Goal: Register for event/course

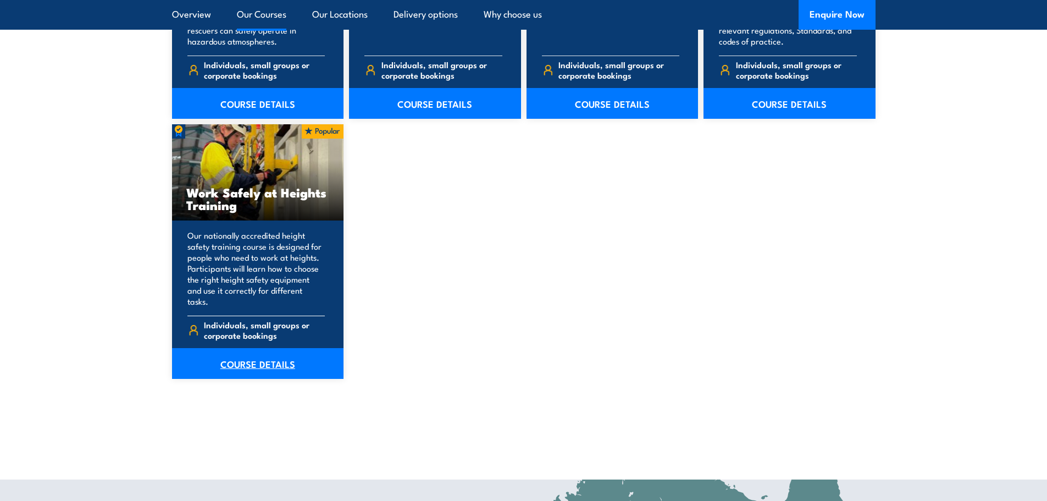
click at [252, 360] on link "COURSE DETAILS" at bounding box center [258, 363] width 172 height 31
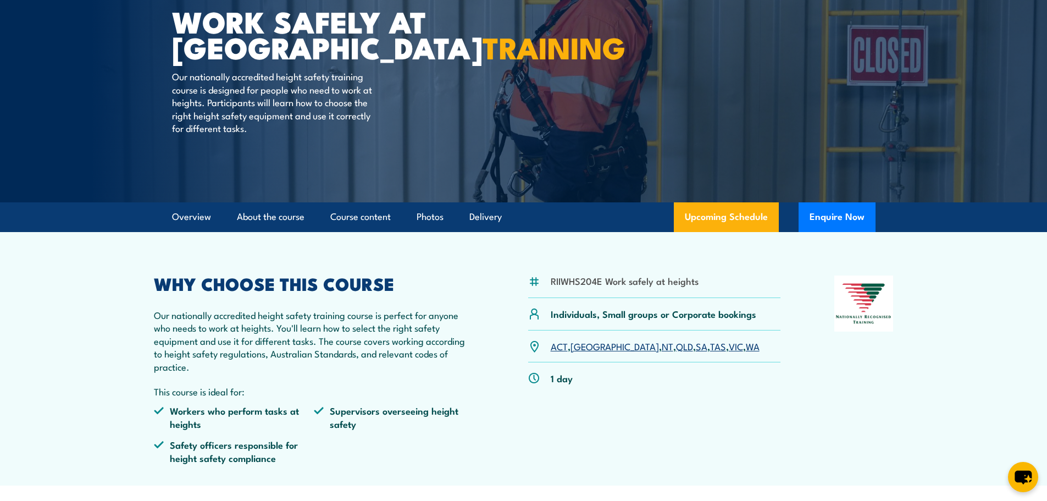
scroll to position [110, 0]
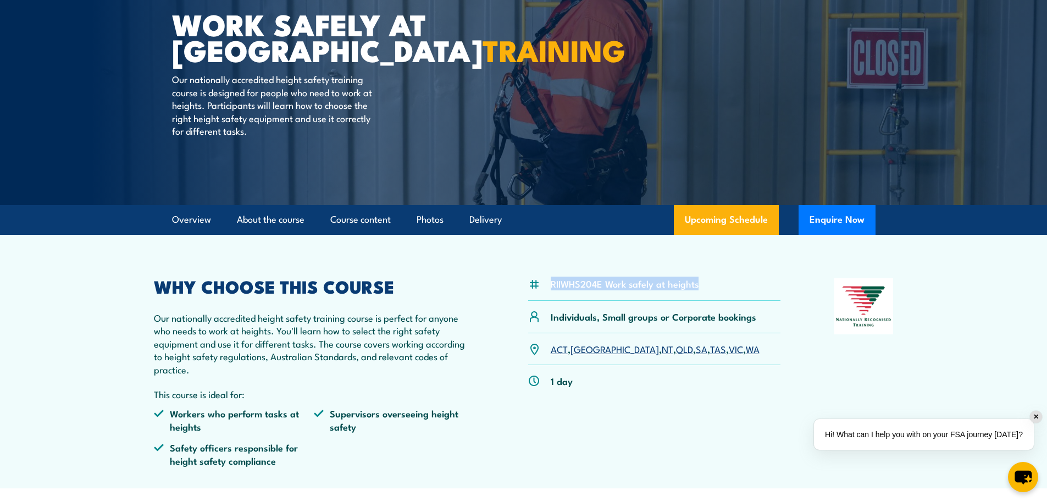
drag, startPoint x: 698, startPoint y: 285, endPoint x: 549, endPoint y: 286, distance: 148.9
click at [549, 286] on div "RIIWHS204E Work safely at heights" at bounding box center [654, 289] width 253 height 23
copy li "RIIWHS204E Work safely at heights"
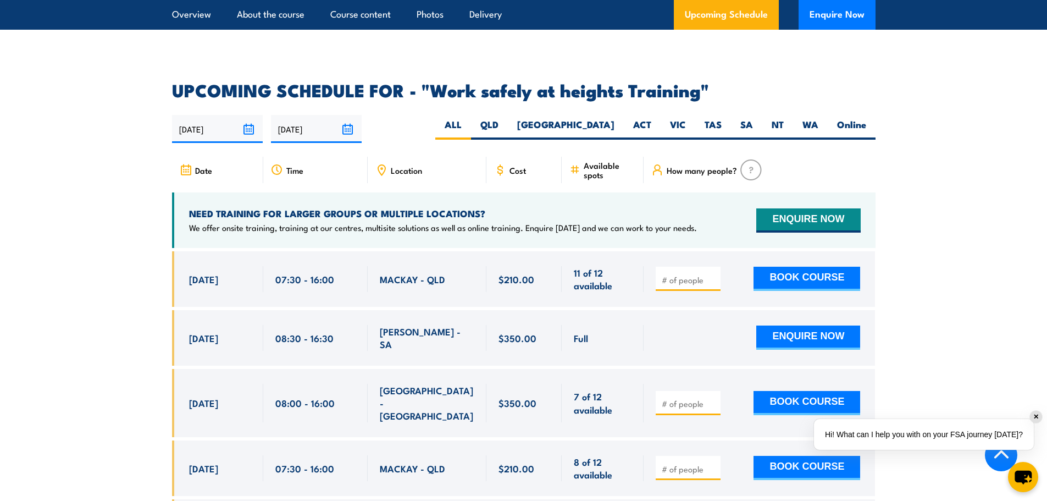
scroll to position [1703, 0]
